Goal: Task Accomplishment & Management: Manage account settings

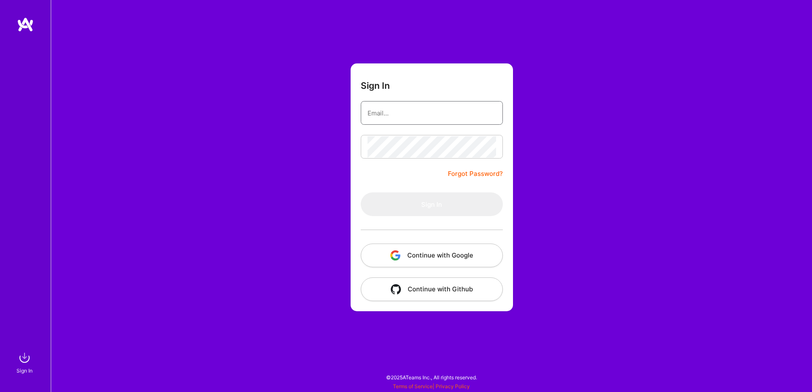
type input "[EMAIL_ADDRESS][DOMAIN_NAME]"
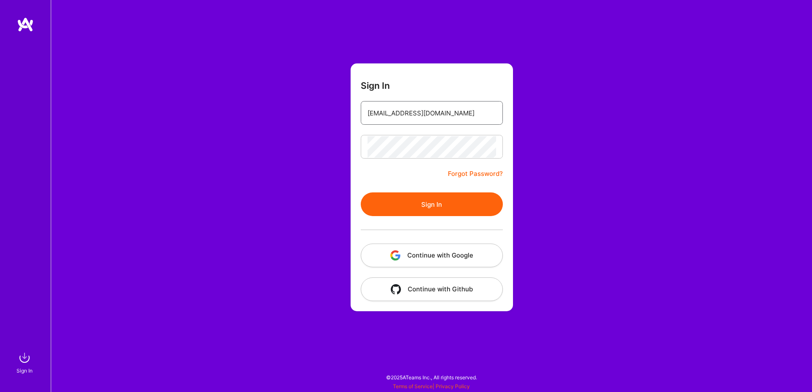
click at [435, 120] on input "[EMAIL_ADDRESS][DOMAIN_NAME]" at bounding box center [431, 113] width 129 height 22
click at [303, 193] on div "Sign In [EMAIL_ADDRESS][DOMAIN_NAME] Forgot Password? Sign In Continue with Goo…" at bounding box center [431, 196] width 761 height 392
click at [394, 215] on button "Sign In" at bounding box center [432, 204] width 142 height 24
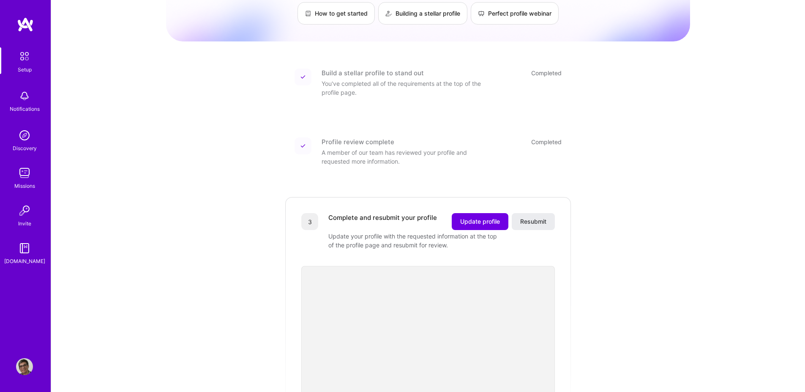
scroll to position [52, 0]
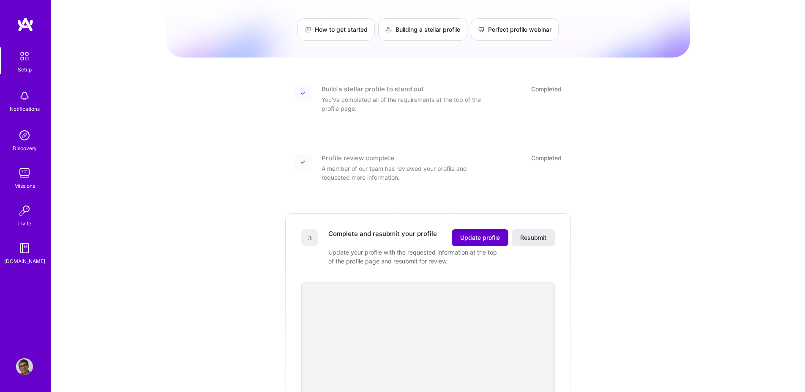
click at [482, 233] on span "Update profile" at bounding box center [480, 237] width 40 height 8
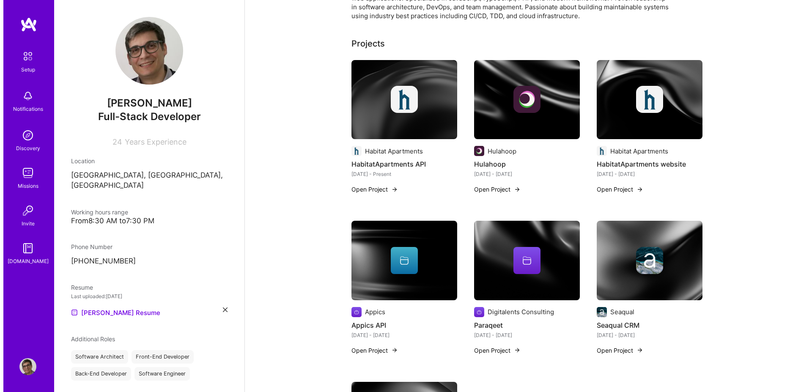
scroll to position [257, 0]
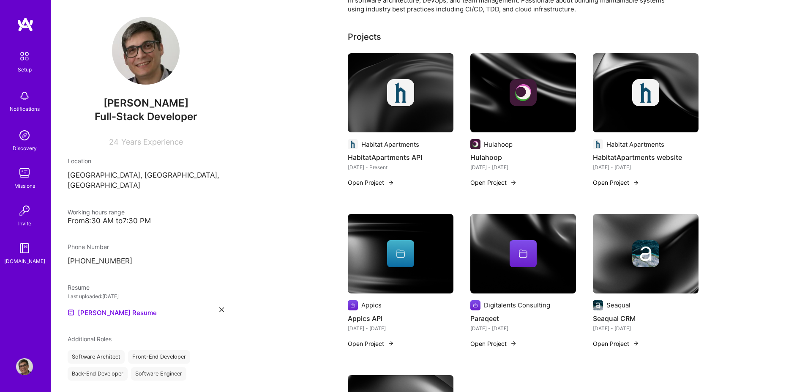
click at [362, 182] on button "Open Project" at bounding box center [371, 182] width 46 height 9
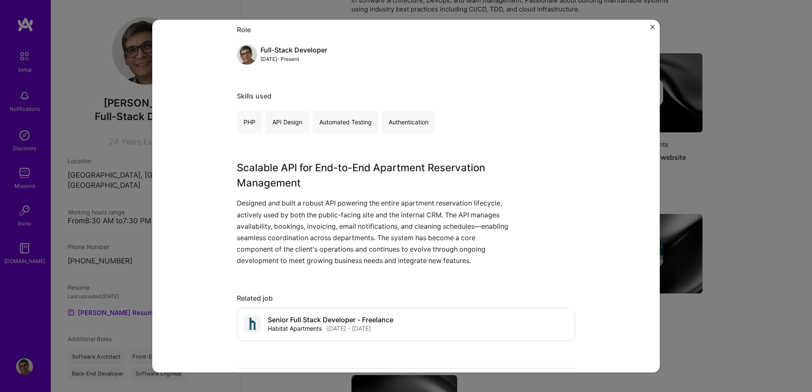
scroll to position [104, 0]
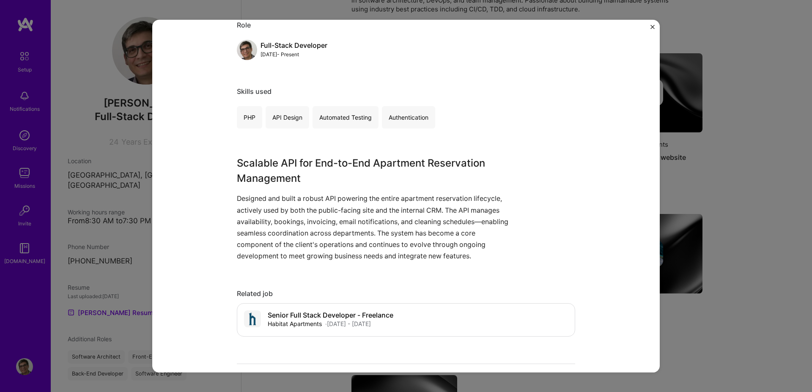
click at [652, 28] on img "Close" at bounding box center [652, 27] width 4 height 4
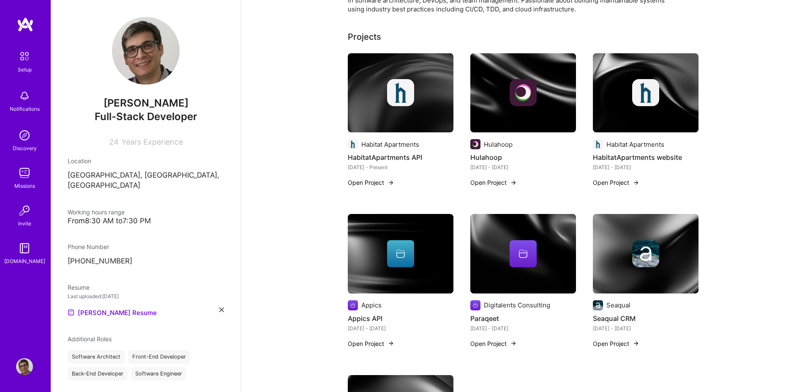
click at [520, 107] on img at bounding box center [523, 92] width 106 height 79
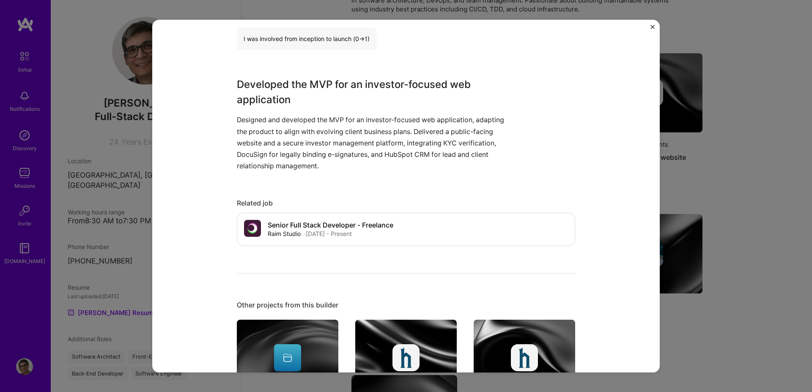
scroll to position [249, 0]
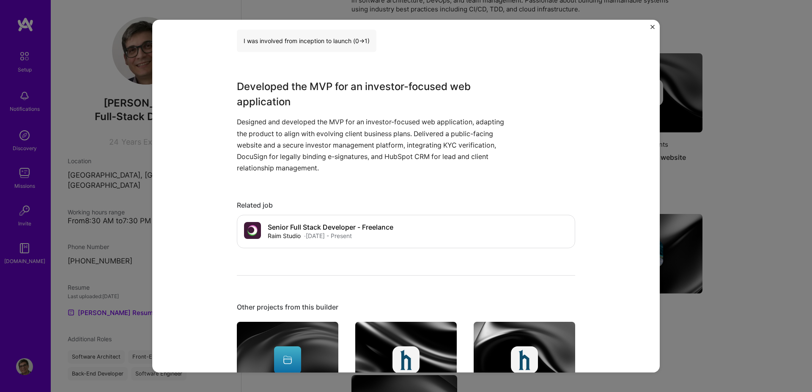
click at [651, 26] on img "Close" at bounding box center [652, 27] width 4 height 4
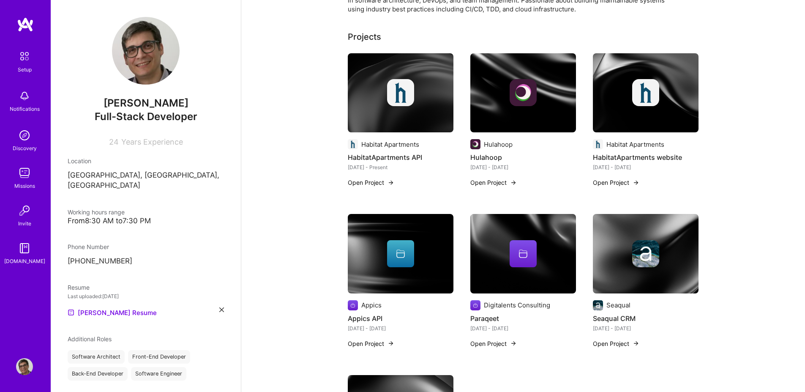
click at [358, 253] on div at bounding box center [401, 253] width 106 height 27
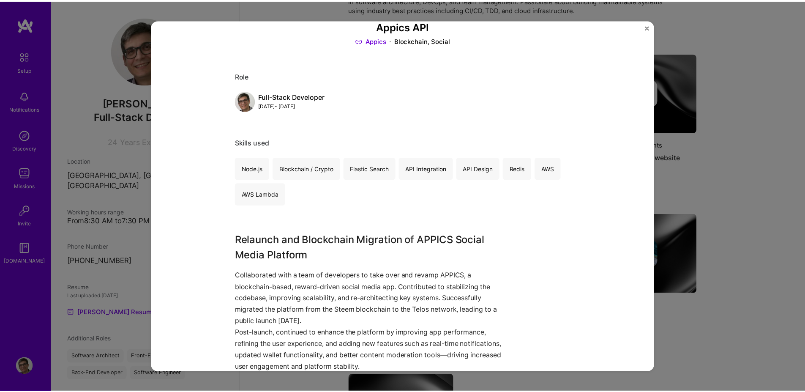
scroll to position [29, 0]
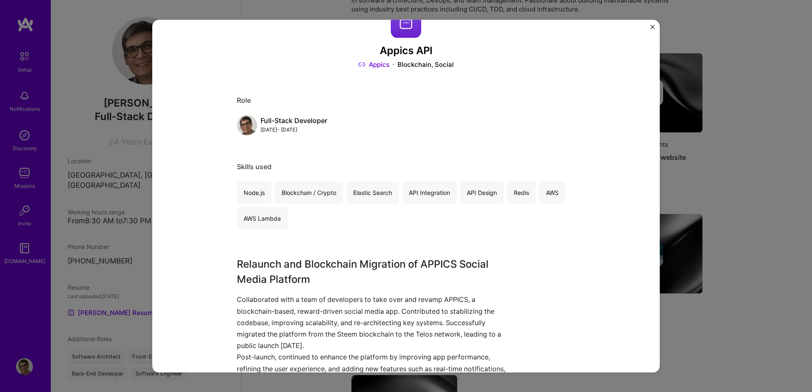
click at [651, 26] on img "Close" at bounding box center [652, 27] width 4 height 4
